Goal: Information Seeking & Learning: Compare options

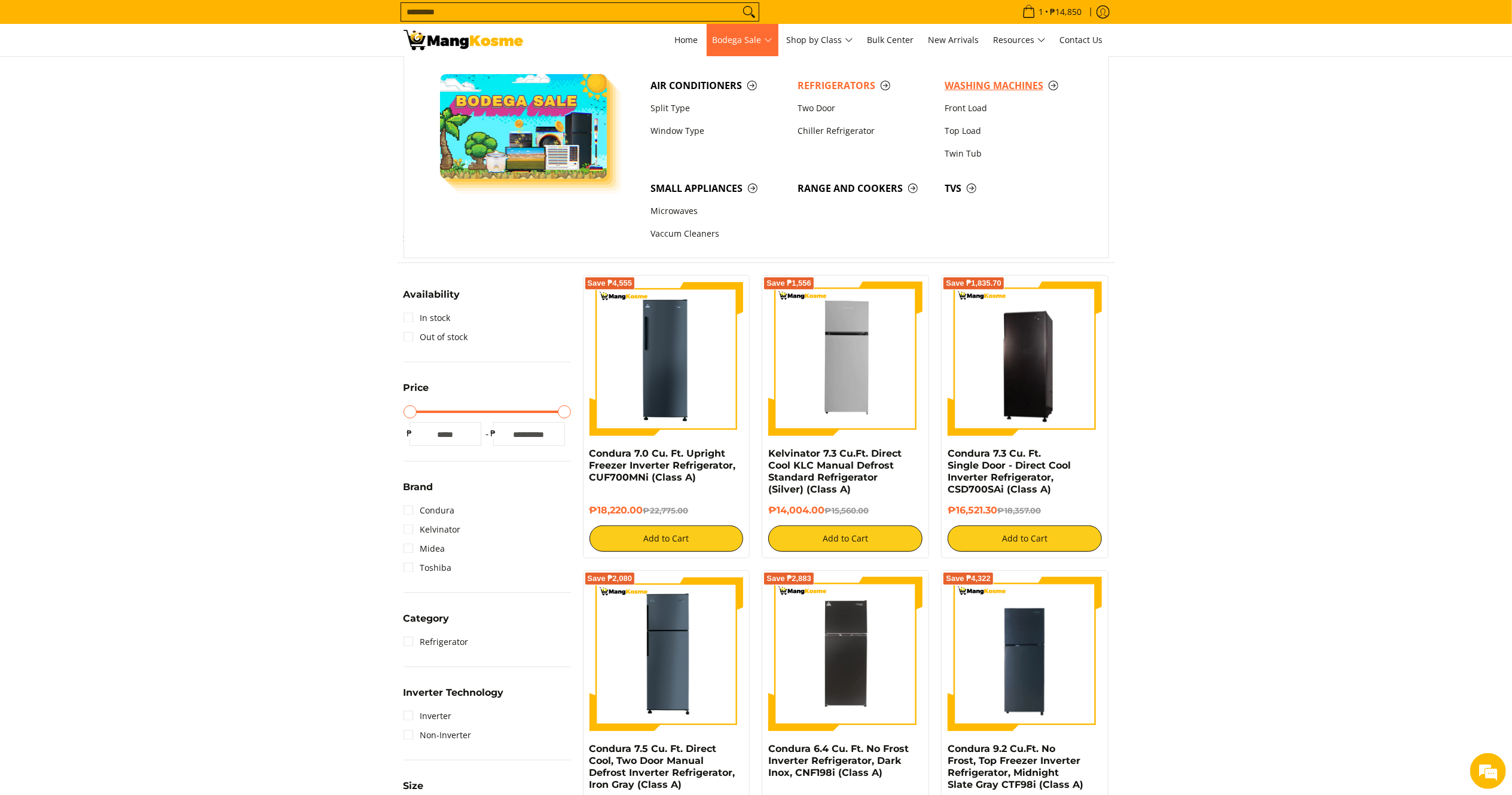
click at [976, 83] on span "Washing Machines" at bounding box center [1012, 86] width 135 height 15
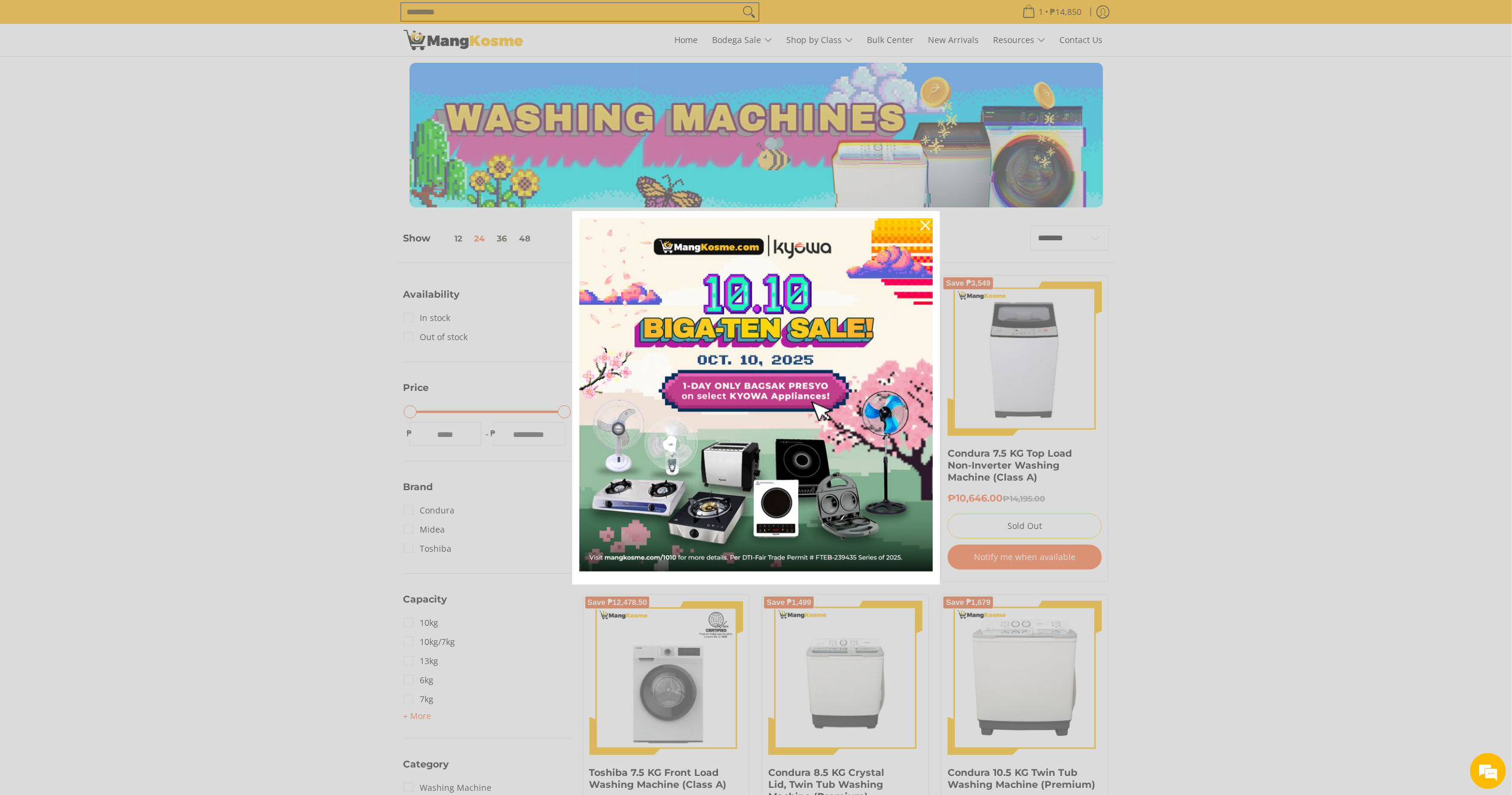
click at [622, 523] on img "Marketing offer form" at bounding box center [755, 395] width 353 height 353
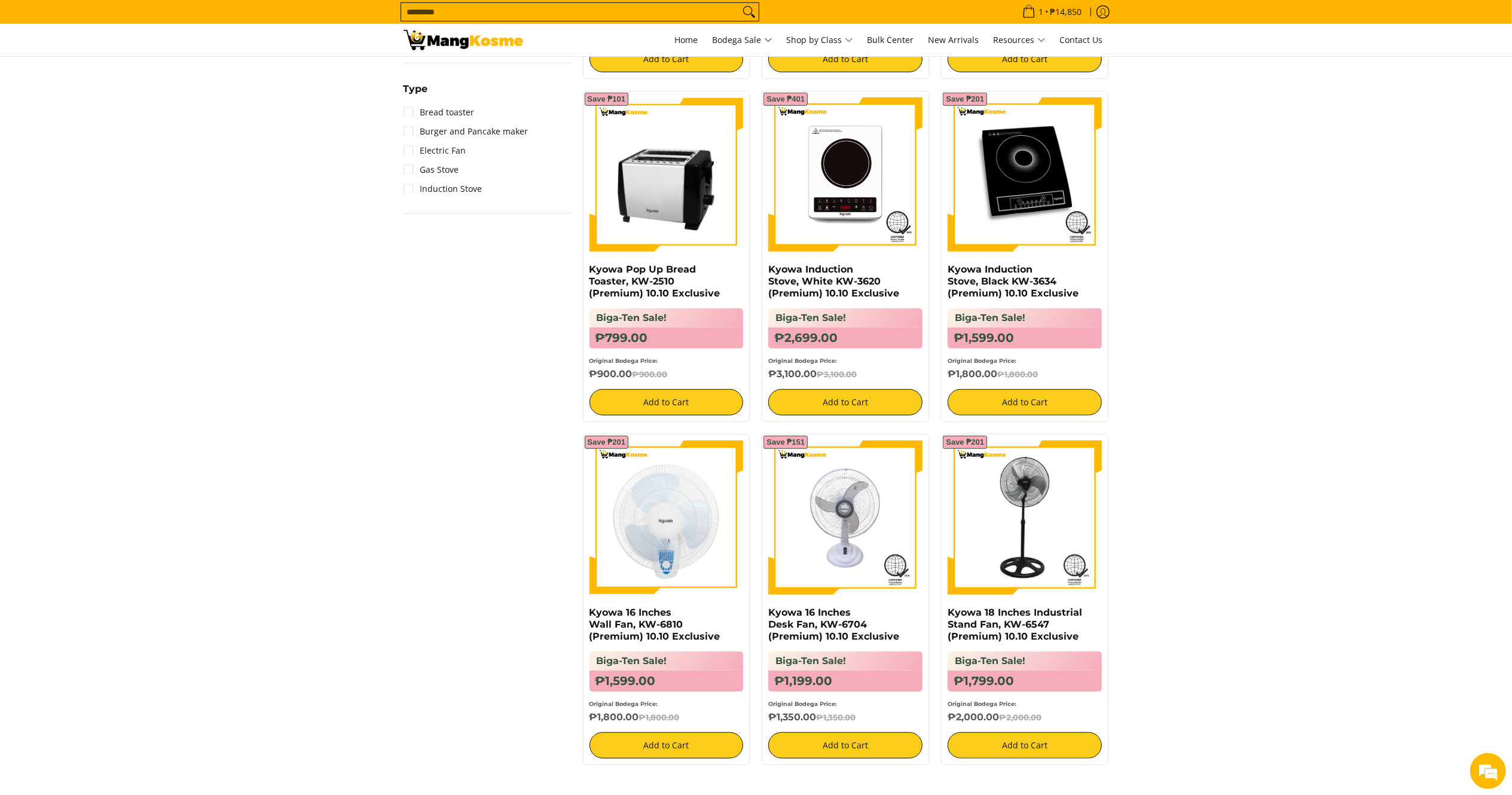
scroll to position [557, 0]
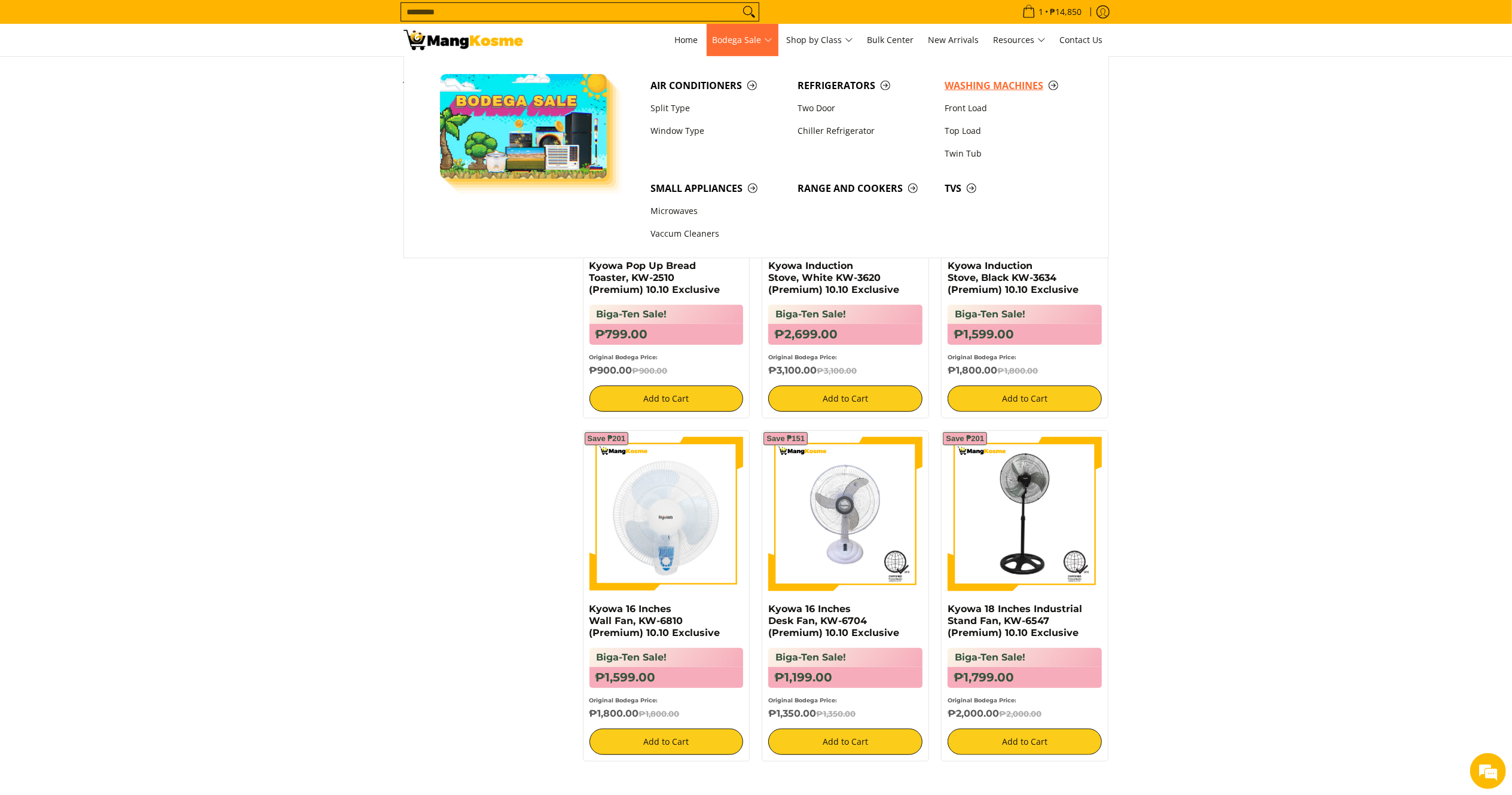
click at [969, 78] on link "Washing Machines" at bounding box center [1012, 85] width 147 height 23
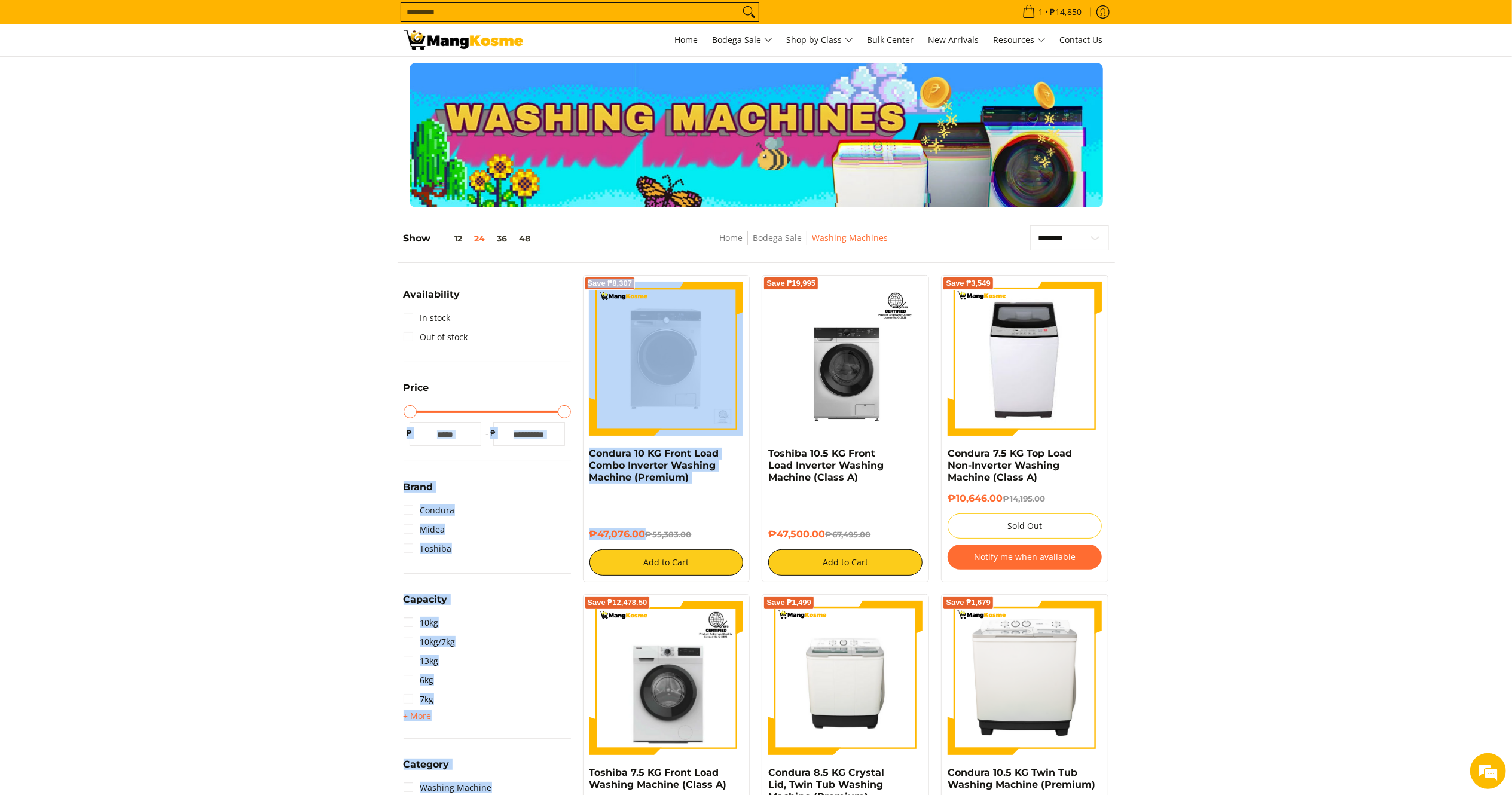
drag, startPoint x: 644, startPoint y: 538, endPoint x: 575, endPoint y: 457, distance: 106.4
drag, startPoint x: 575, startPoint y: 457, endPoint x: 593, endPoint y: 467, distance: 20.6
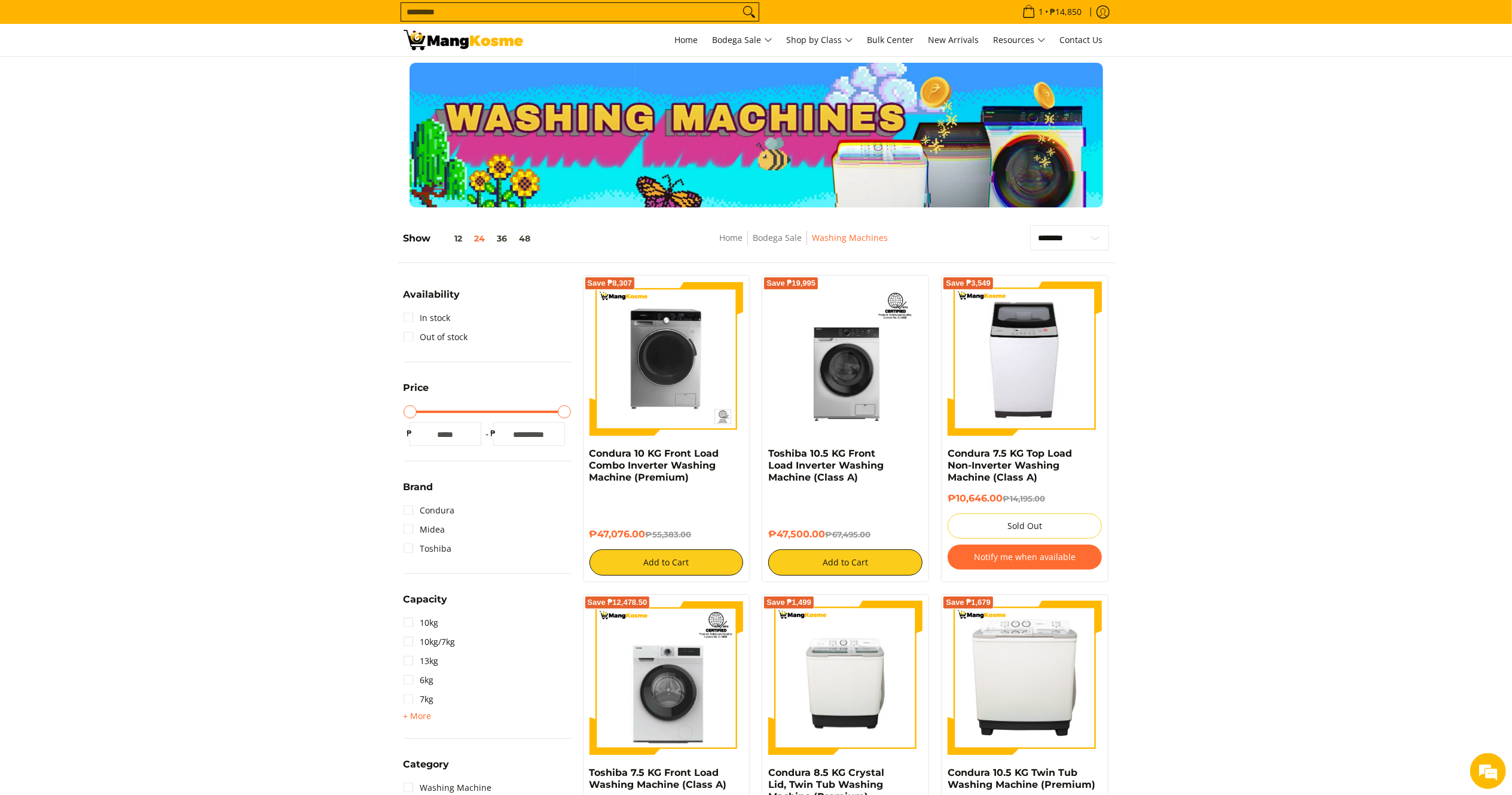
click at [619, 502] on div "₱47,076.00 ₱55,383.00 Add to Cart" at bounding box center [667, 534] width 154 height 83
drag, startPoint x: 646, startPoint y: 540, endPoint x: 585, endPoint y: 459, distance: 101.4
click at [585, 459] on div "Save ₱8,307 Condura 10 KG Front Load Combo Inverter Washing Machine (Premium) ₱…" at bounding box center [666, 429] width 168 height 307
copy div "Condura 10 KG Front Load Combo Inverter Washing Machine (Premium) ₱47,076.00"
drag, startPoint x: 828, startPoint y: 538, endPoint x: 766, endPoint y: 456, distance: 102.8
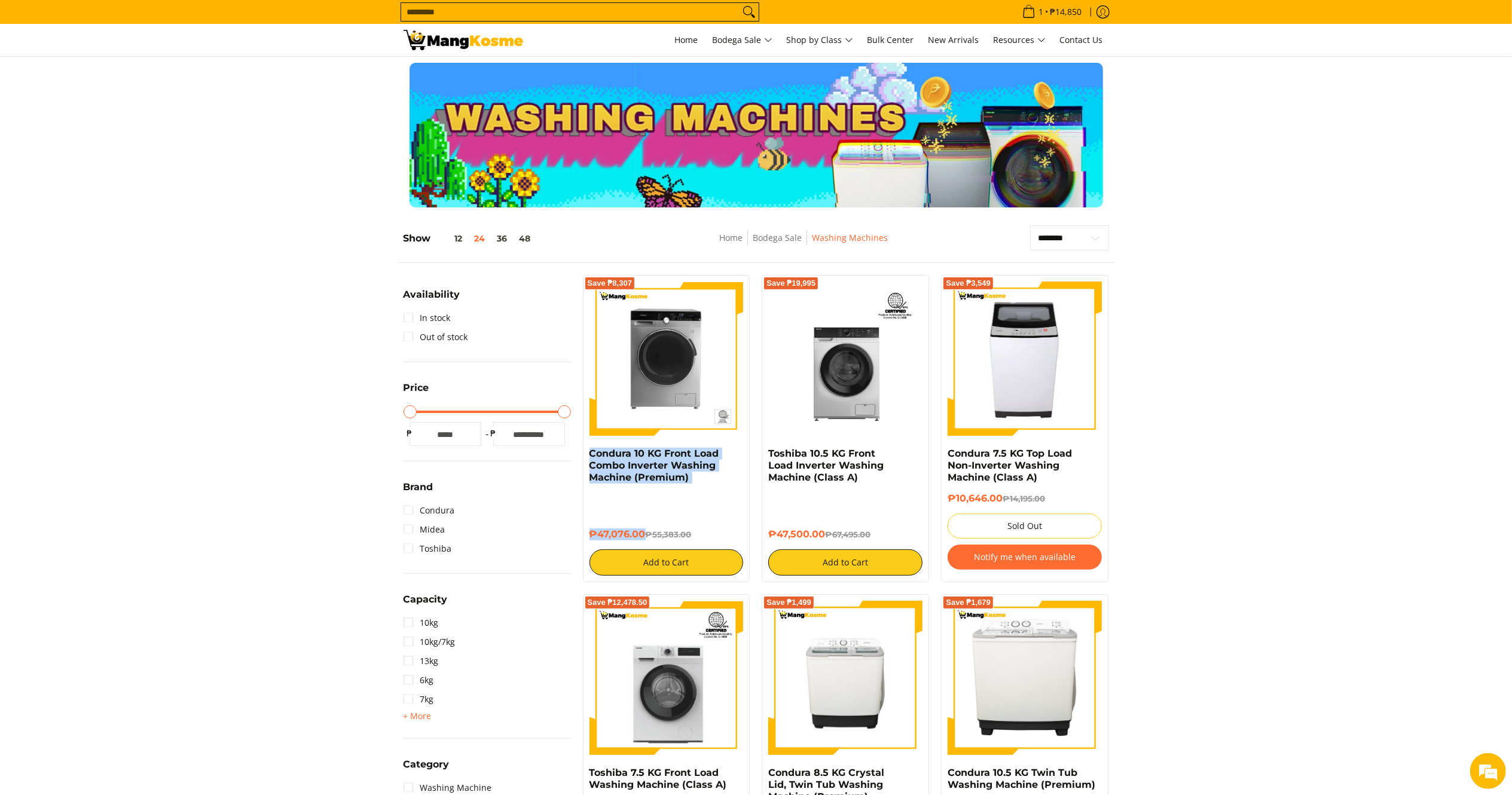
click at [766, 456] on div "Save ₱19,995 Toshiba 10.5 KG Front Load Inverter Washing Machine (Class A) ₱47,…" at bounding box center [845, 429] width 168 height 307
copy div "Toshiba 10.5 KG Front Load Inverter Washing Machine (Class A) ₱47,500.00"
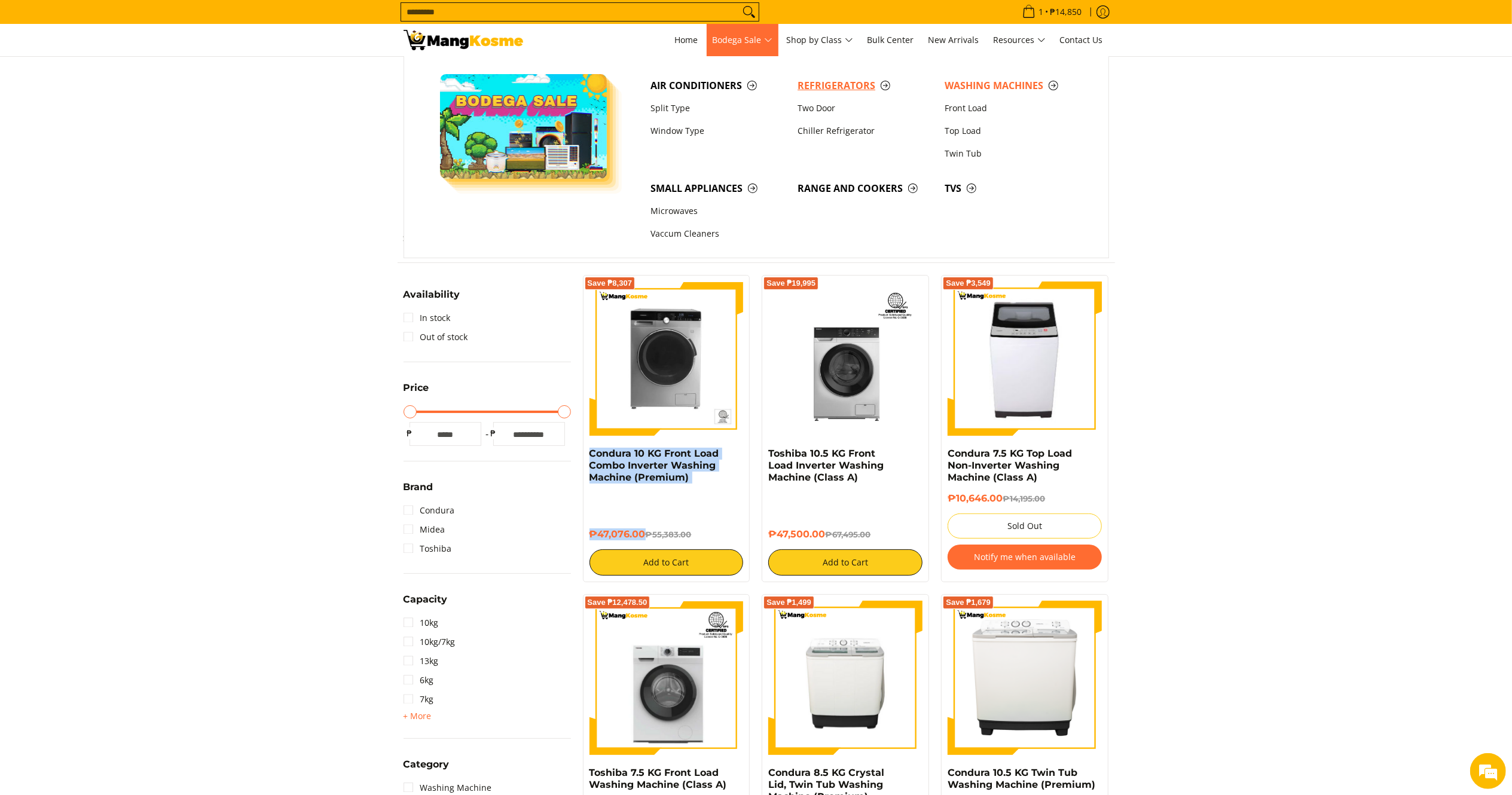
click at [833, 83] on span "Refrigerators" at bounding box center [865, 86] width 135 height 15
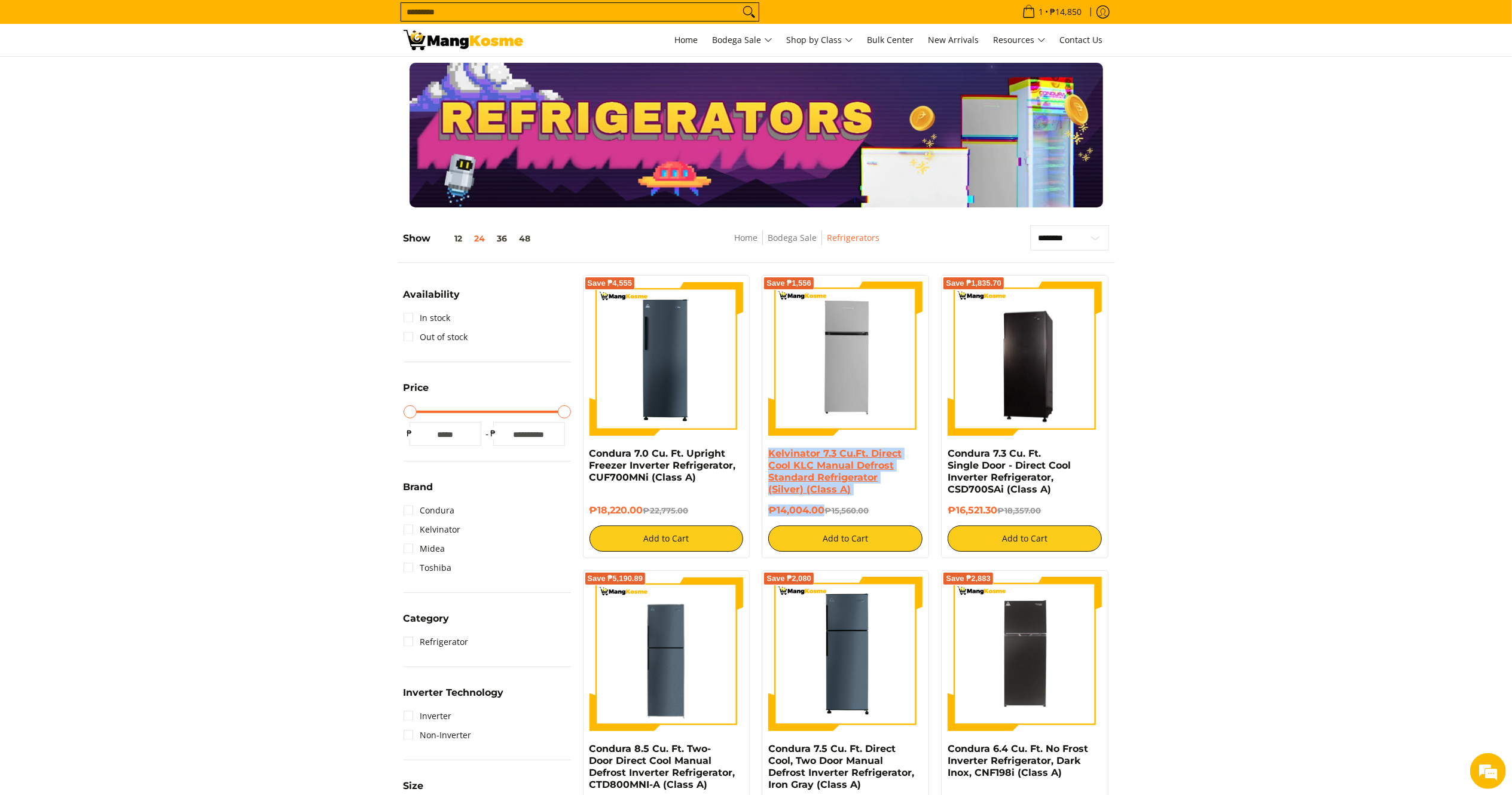
drag, startPoint x: 821, startPoint y: 507, endPoint x: 770, endPoint y: 453, distance: 74.3
click at [770, 453] on div "Kelvinator 7.3 Cu.Ft. Direct Cool KLC Manual Defrost Standard Refrigerator (Sil…" at bounding box center [846, 500] width 154 height 104
copy div "Kelvinator 7.3 Cu.Ft. Direct Cool KLC Manual Defrost Standard Refrigerator (Sil…"
drag, startPoint x: 1000, startPoint y: 509, endPoint x: 940, endPoint y: 454, distance: 81.4
click at [941, 454] on div "Save ₱1,835.70 Condura 7.3 Cu. Ft. Single Door - Direct Cool Inverter Refrigera…" at bounding box center [1025, 417] width 168 height 284
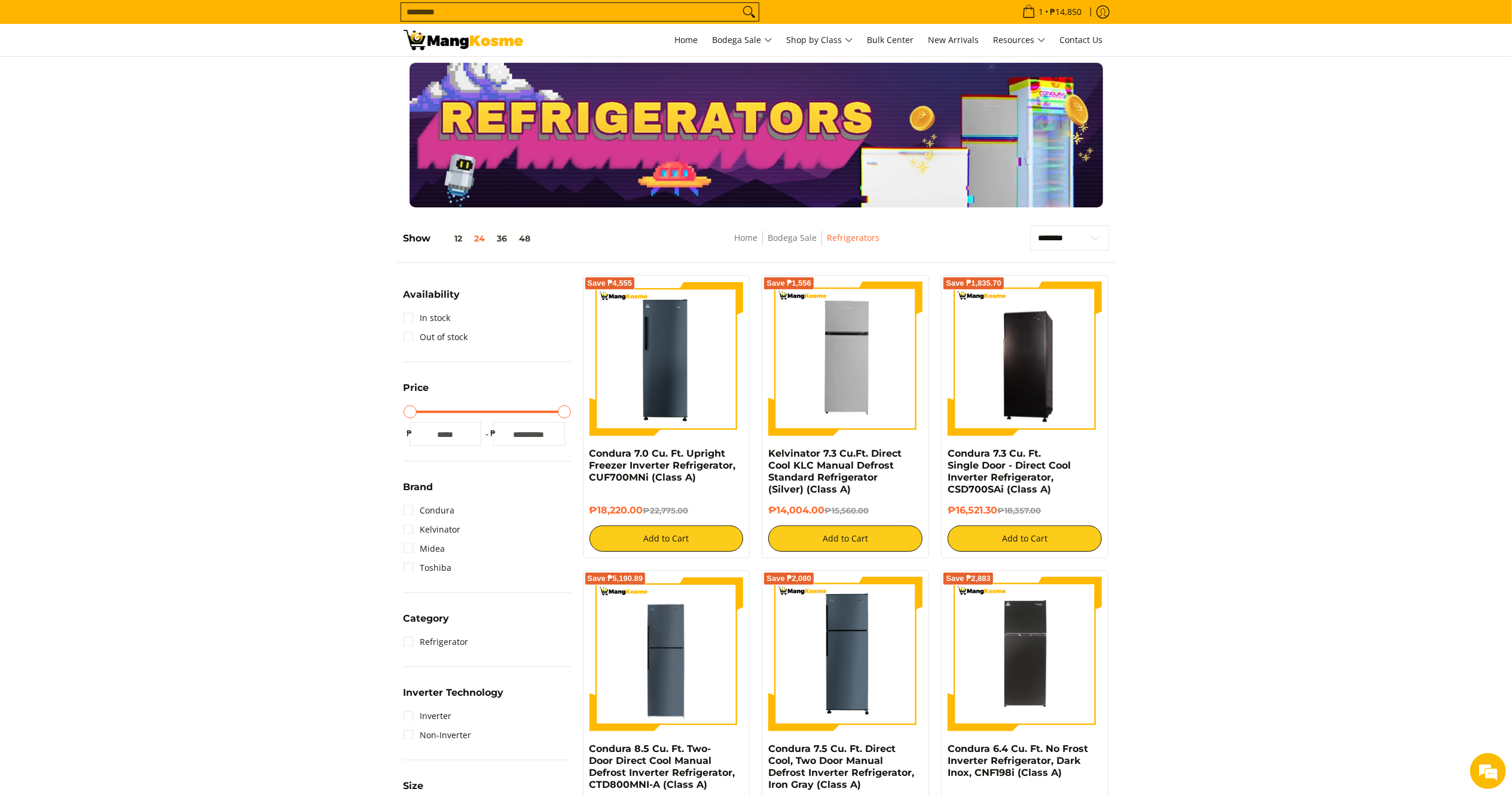
copy div "Condura 7.3 Cu. Ft. Single Door - Direct Cool Inverter Refrigerator, CSD700SAi …"
drag, startPoint x: 646, startPoint y: 510, endPoint x: 590, endPoint y: 456, distance: 77.8
click at [590, 456] on div "Condura 7.0 Cu. Ft. Upright Freezer Inverter Refrigerator, CUF700MNi (Class A) …" at bounding box center [667, 500] width 154 height 104
copy div "Condura 7.0 Cu. Ft. Upright Freezer Inverter Refrigerator, CUF700MNi (Class A) …"
